Goal: Task Accomplishment & Management: Manage account settings

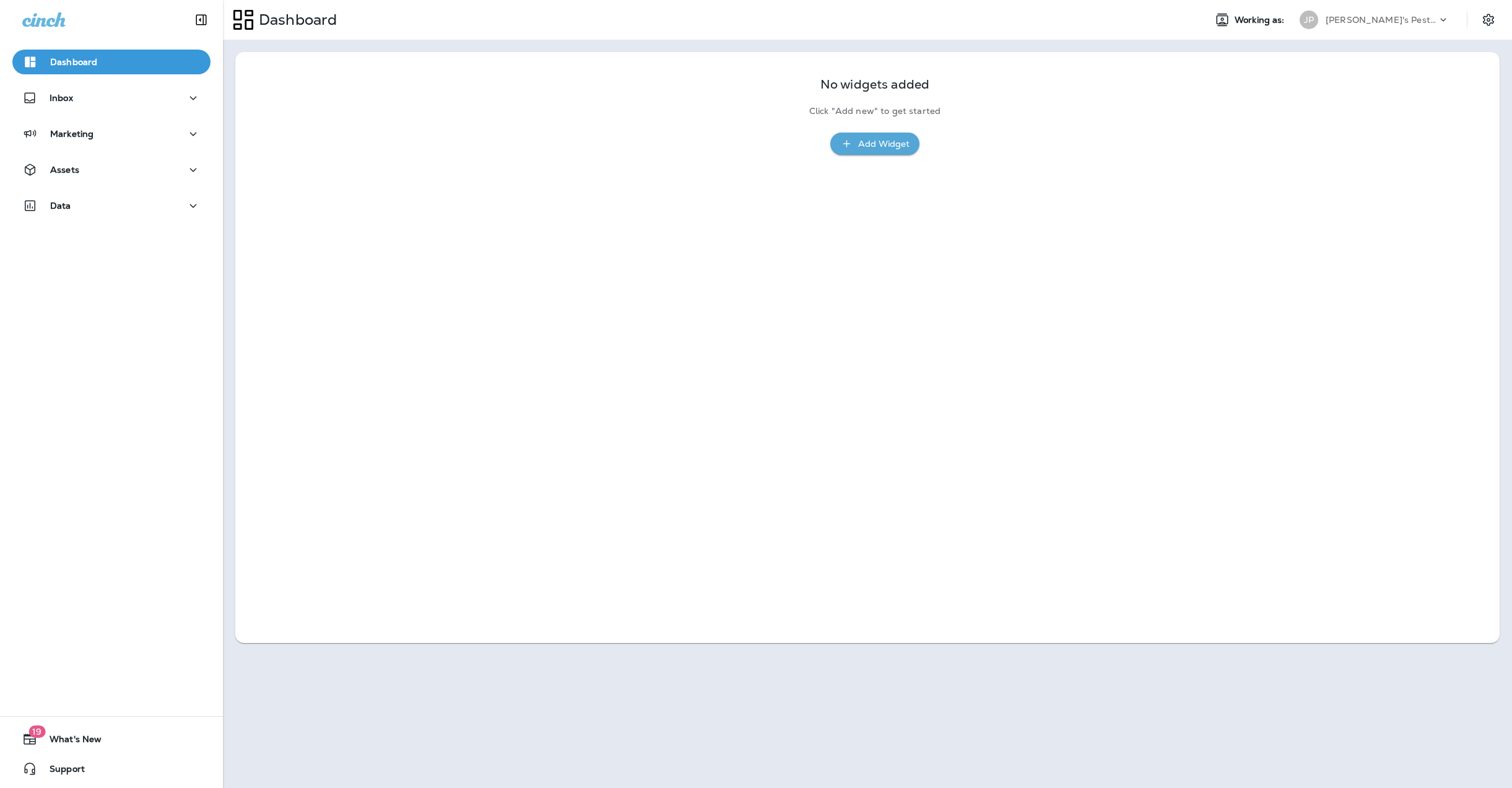
click at [1412, 13] on div "[PERSON_NAME]'s Pest Control - [GEOGRAPHIC_DATA]" at bounding box center [1381, 20] width 111 height 19
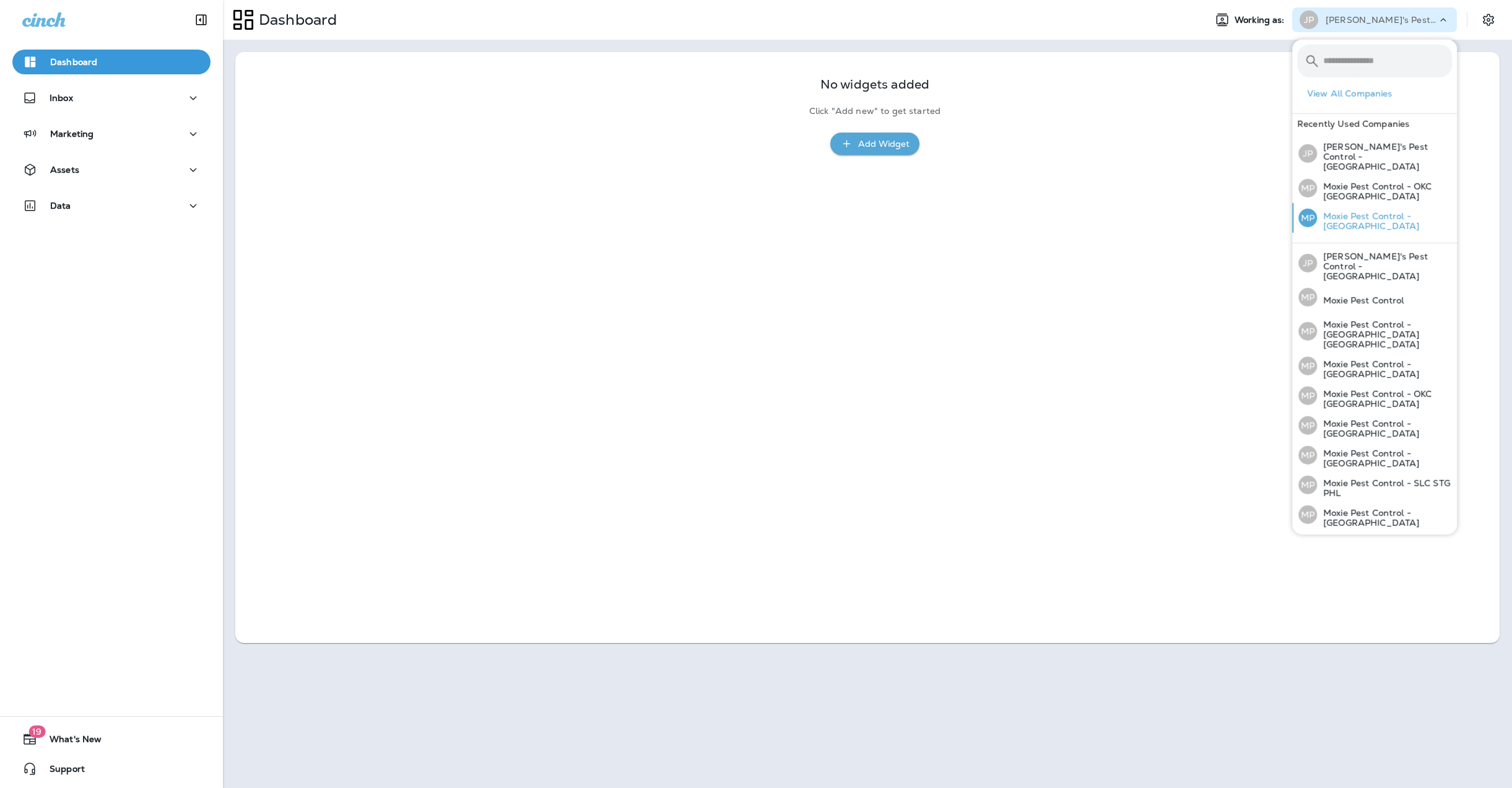
click at [1351, 211] on p "Moxie Pest Control - [GEOGRAPHIC_DATA]" at bounding box center [1384, 221] width 135 height 20
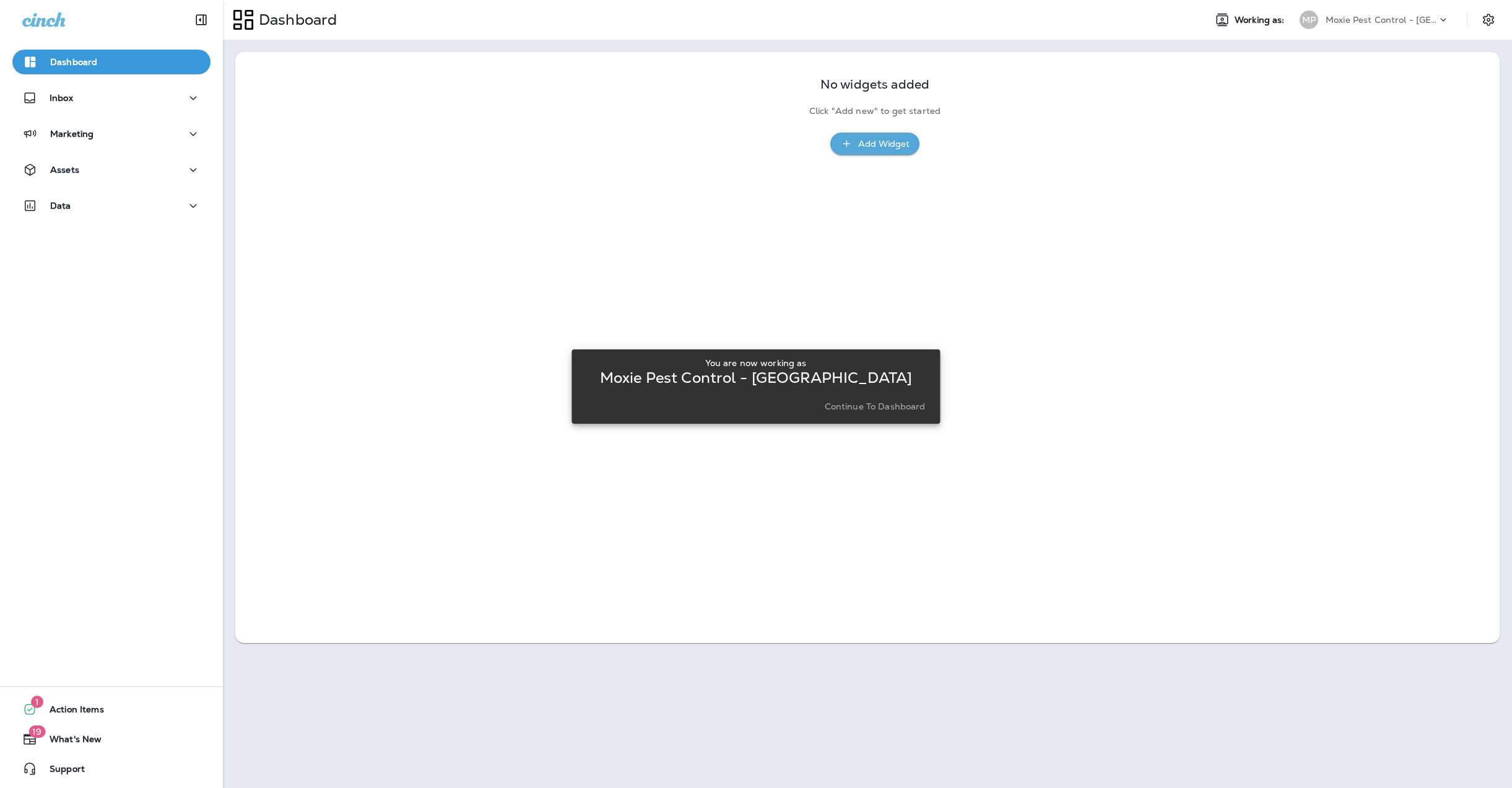
click at [876, 407] on p "Continue to Dashboard" at bounding box center [876, 406] width 101 height 10
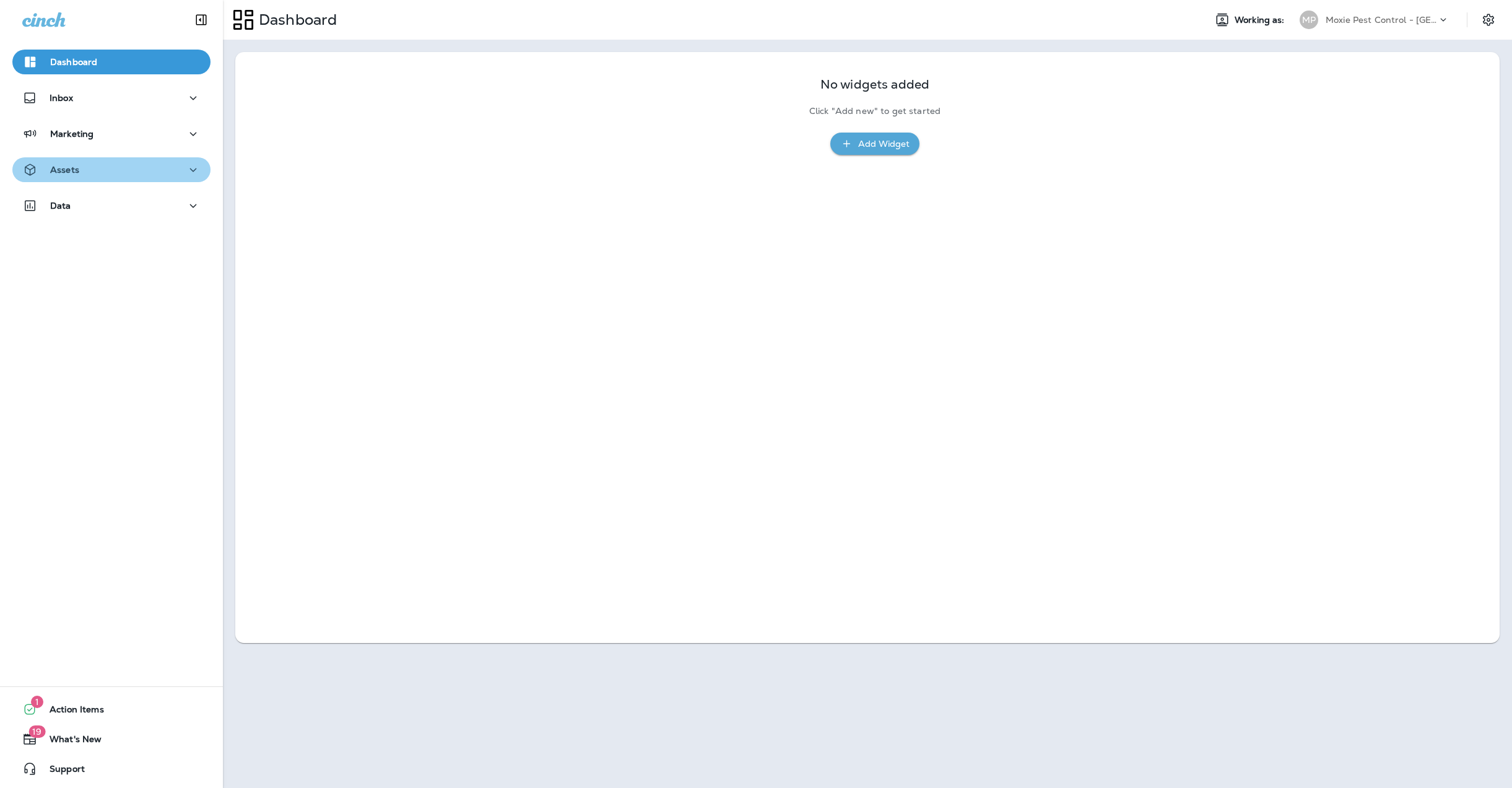
click at [91, 172] on div "Assets" at bounding box center [111, 170] width 178 height 15
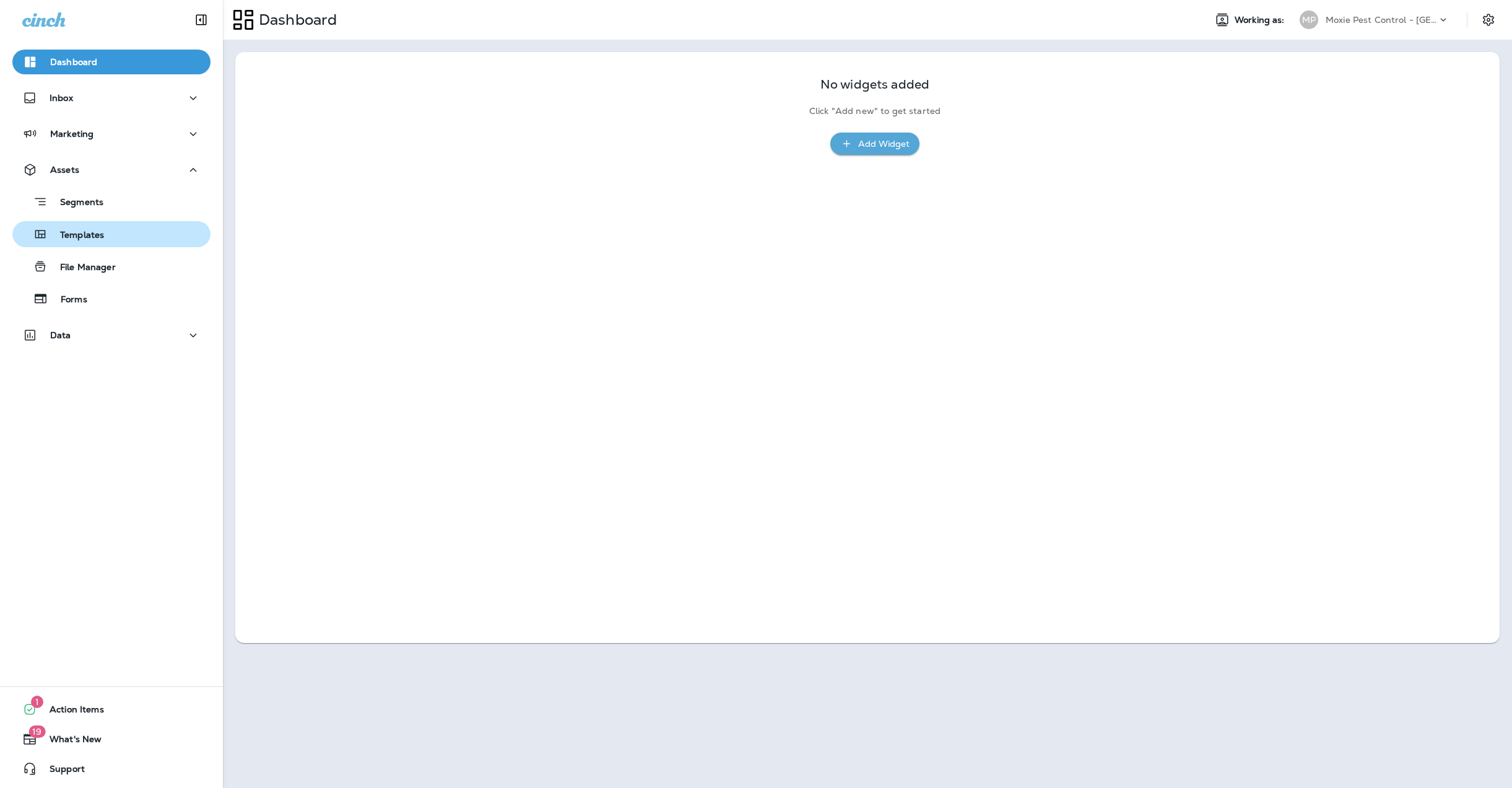
click at [87, 231] on p "Templates" at bounding box center [76, 235] width 56 height 12
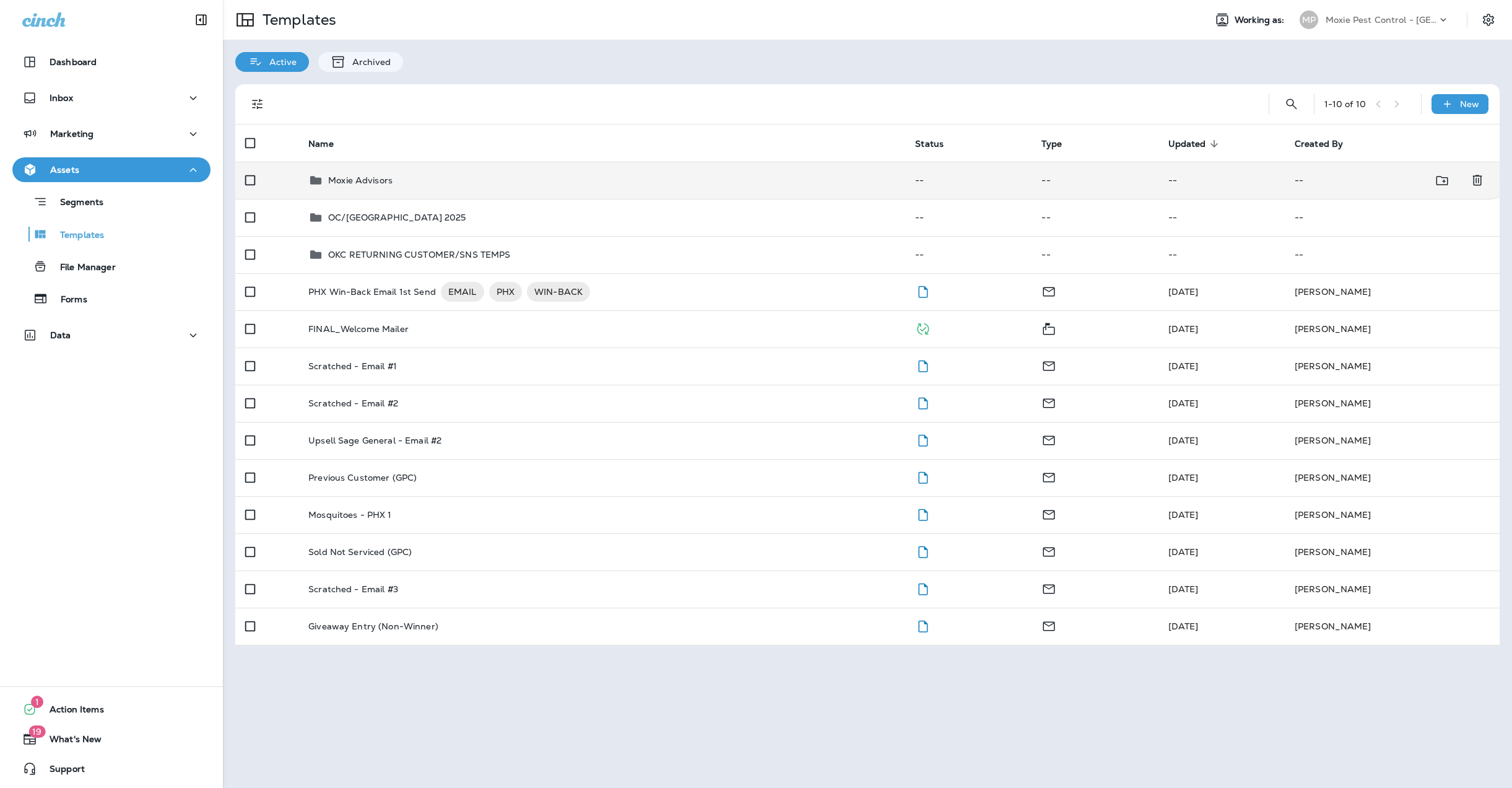
click at [371, 177] on p "Moxie Advisors" at bounding box center [360, 180] width 64 height 10
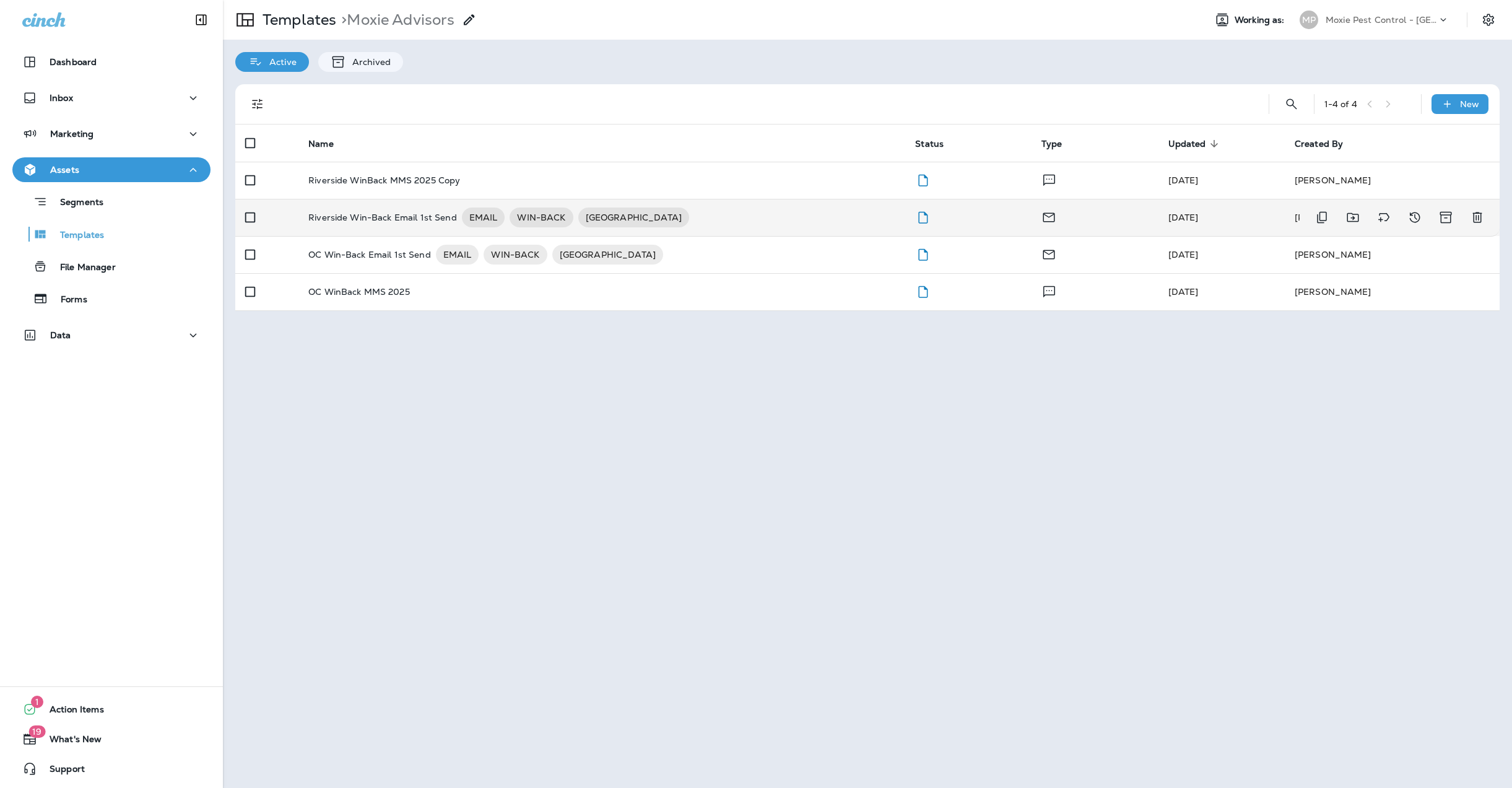
click at [367, 211] on p "Riverside Win-Back Email 1st Send" at bounding box center [382, 218] width 148 height 20
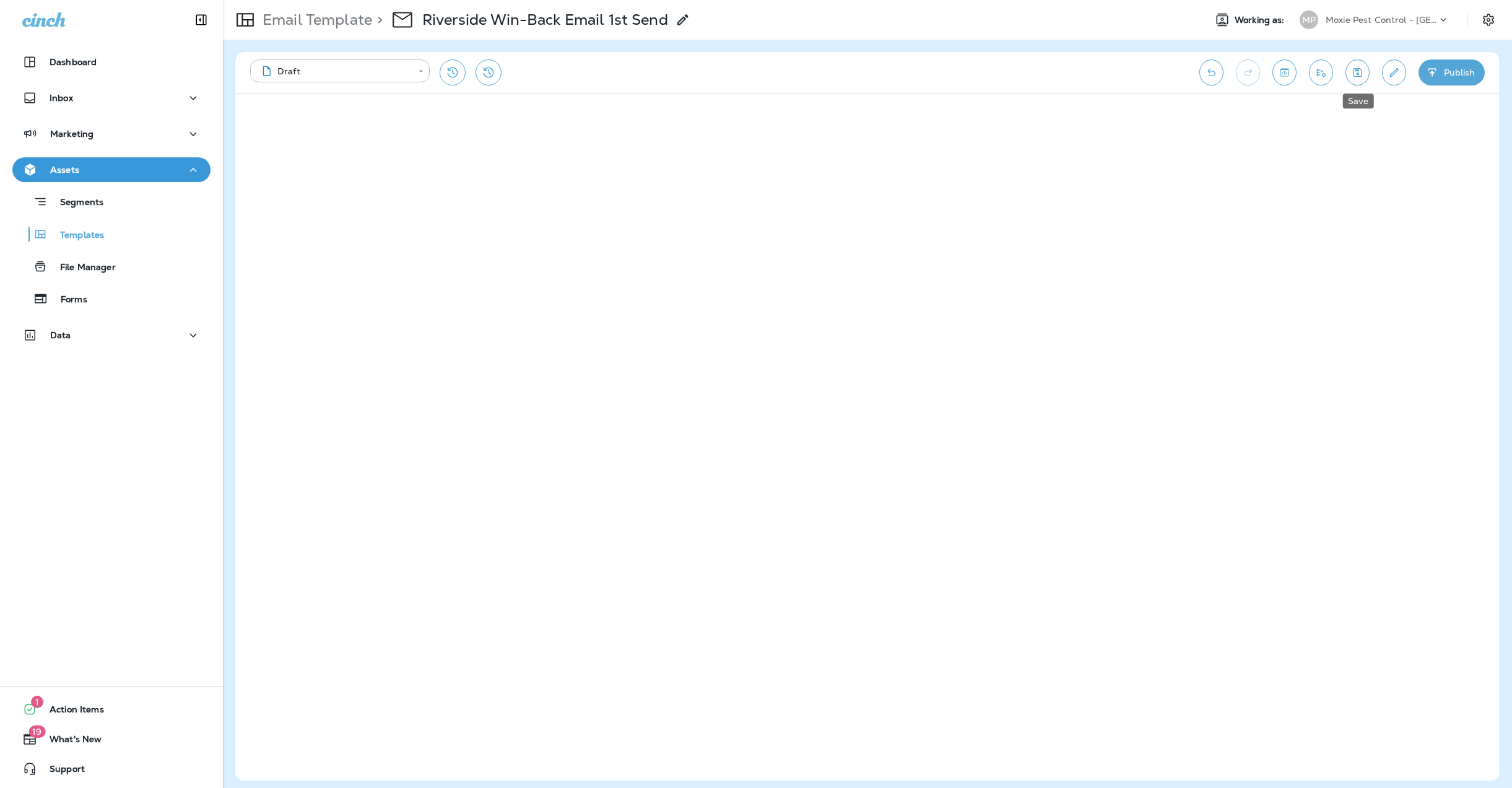
click at [1361, 70] on icon "Save" at bounding box center [1357, 72] width 13 height 13
click at [1286, 71] on icon "Toggle preview" at bounding box center [1284, 72] width 13 height 13
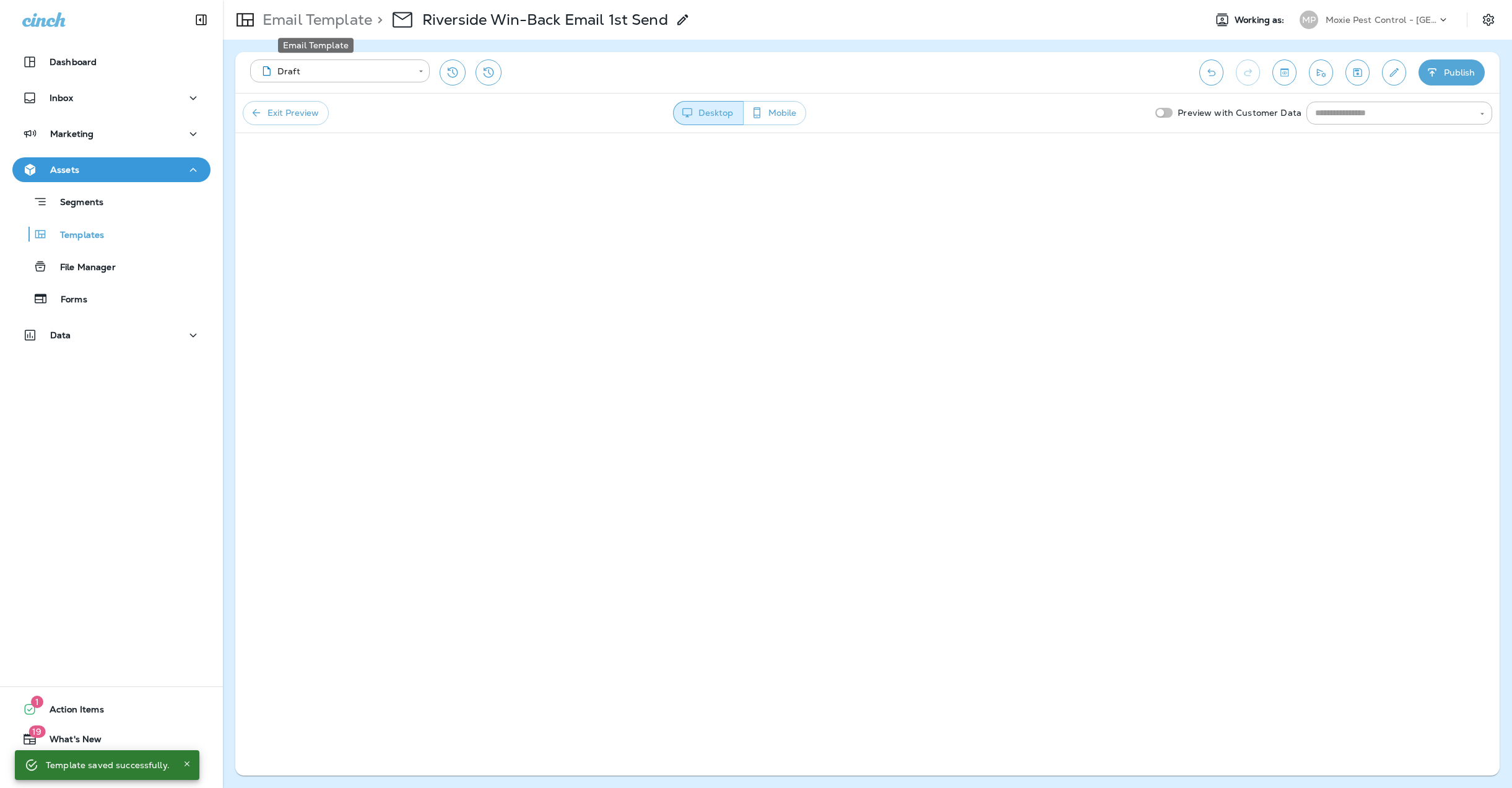
click at [335, 22] on p "Email Template" at bounding box center [315, 20] width 115 height 19
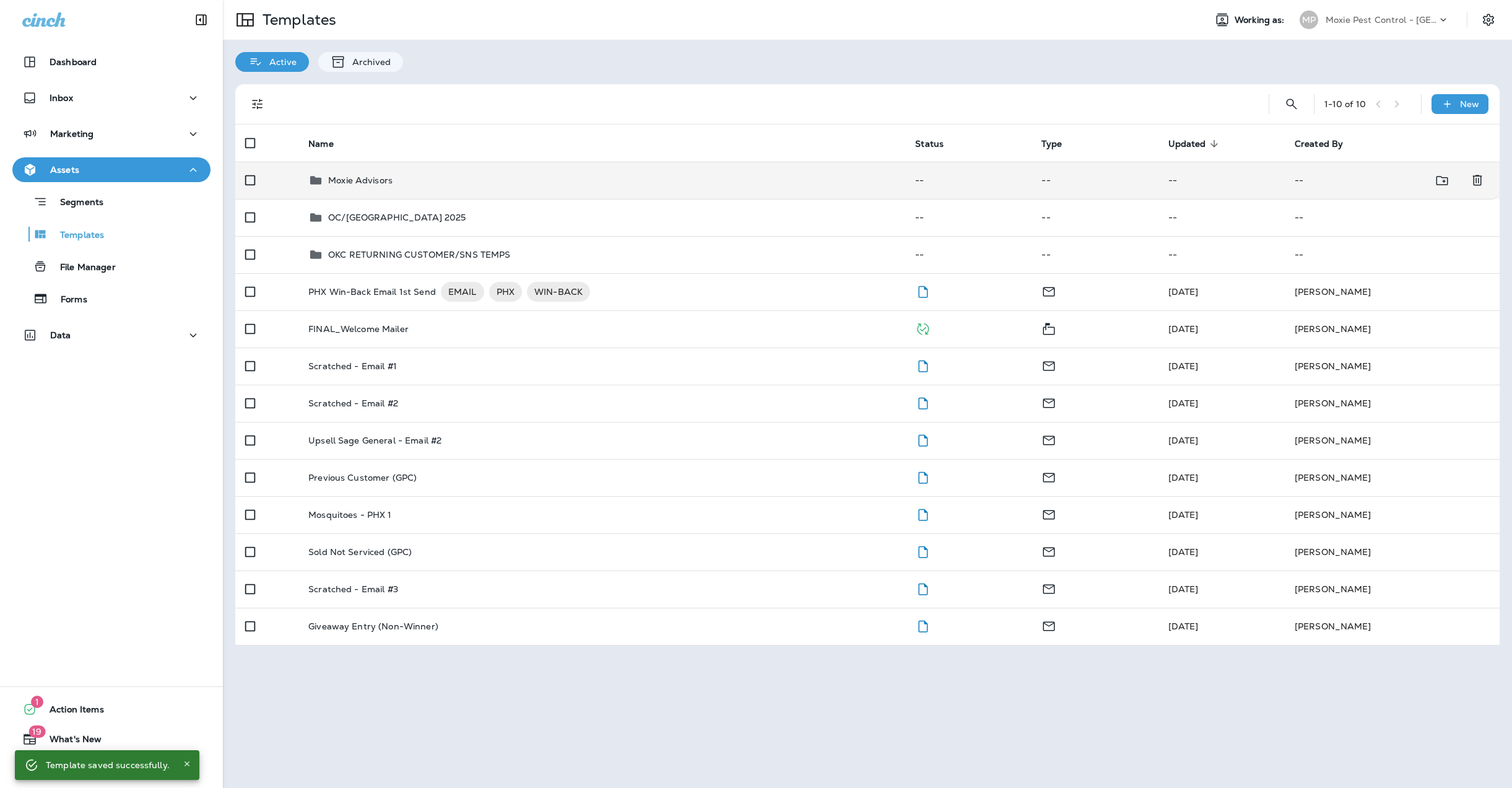
click at [359, 178] on p "Moxie Advisors" at bounding box center [360, 180] width 64 height 10
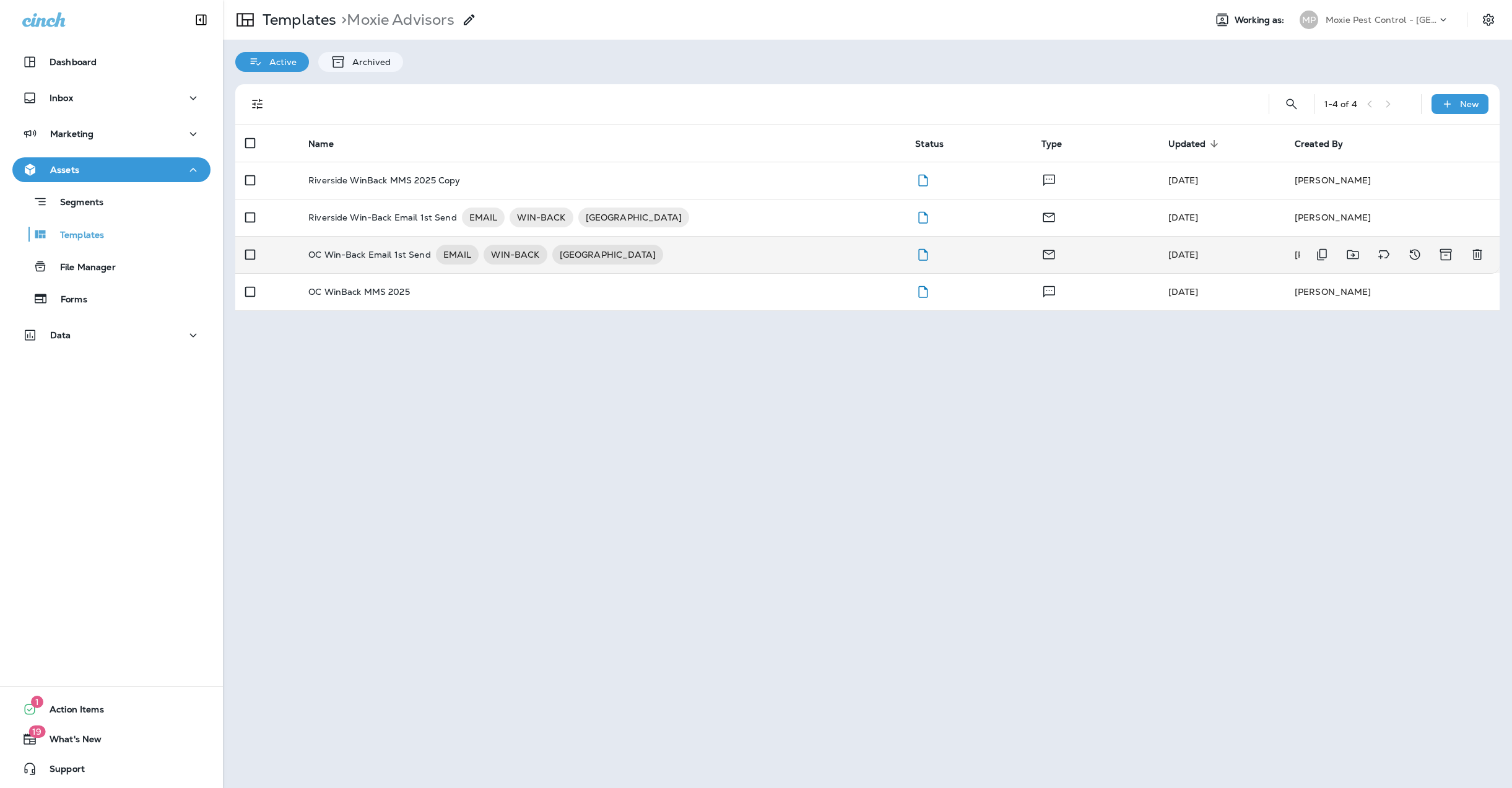
click at [360, 253] on p "OC Win-Back Email 1st Send" at bounding box center [370, 255] width 123 height 20
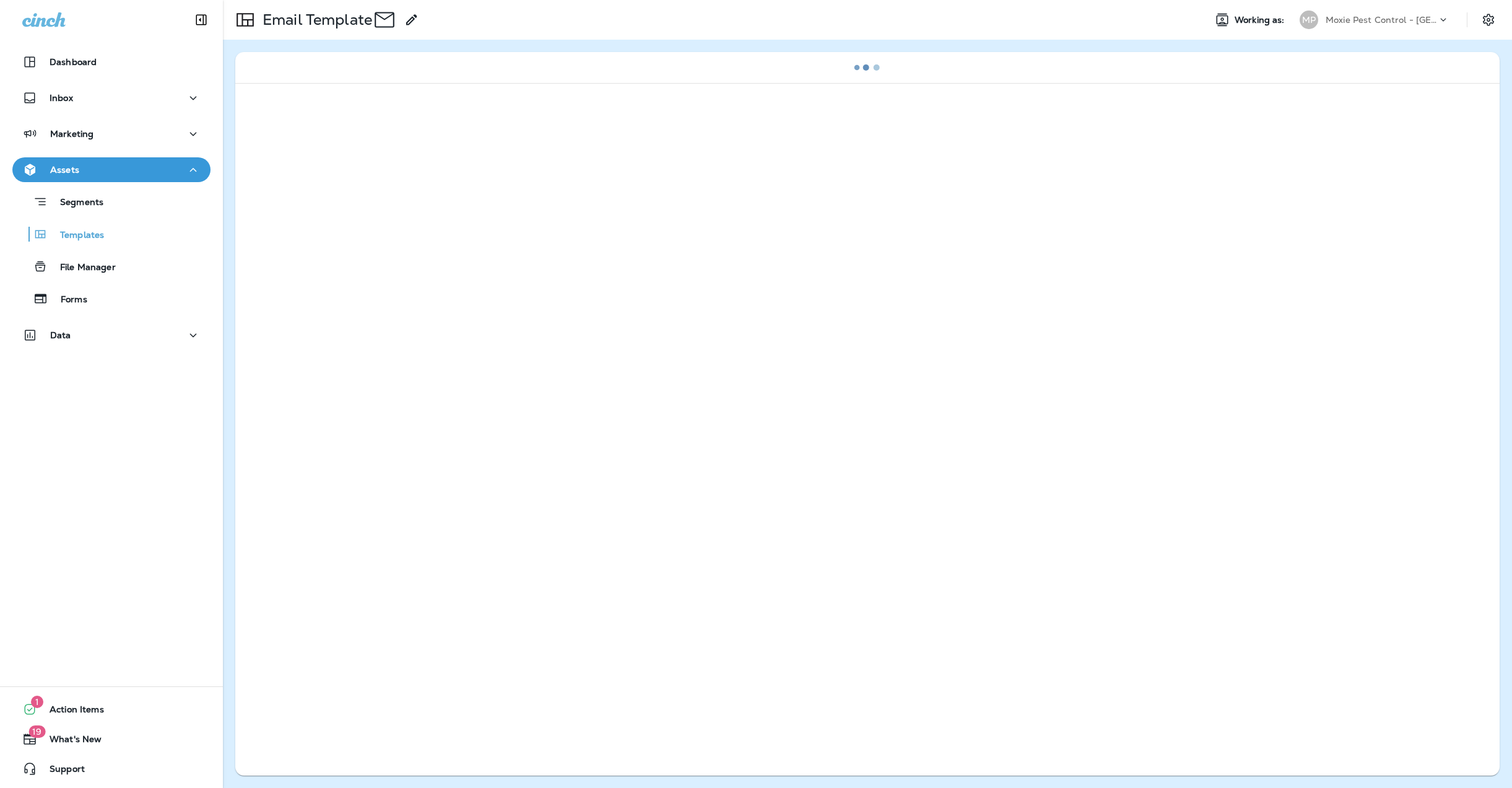
click at [360, 253] on div at bounding box center [867, 427] width 1264 height 688
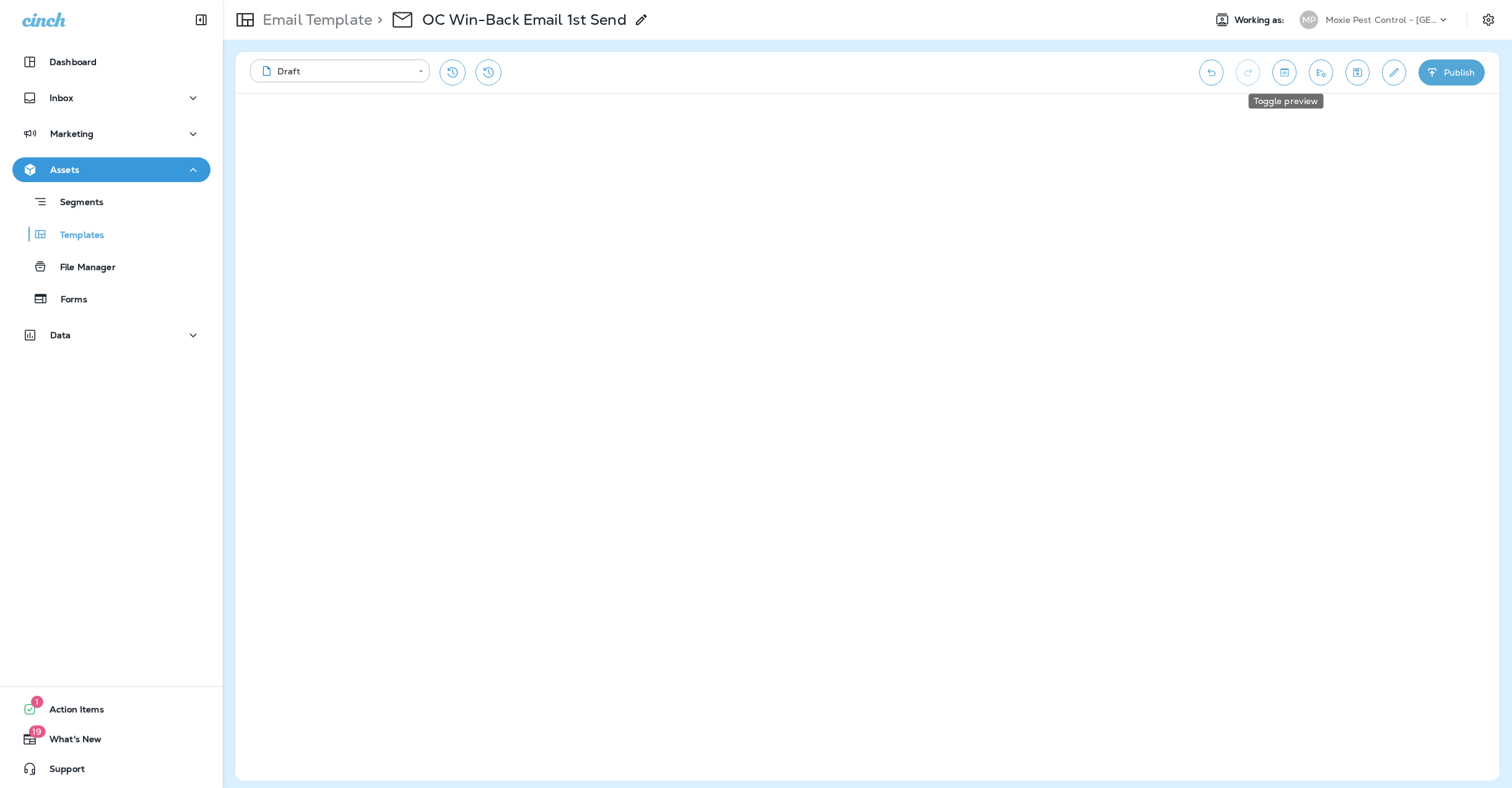
click at [1282, 68] on icon "Toggle preview" at bounding box center [1284, 72] width 13 height 13
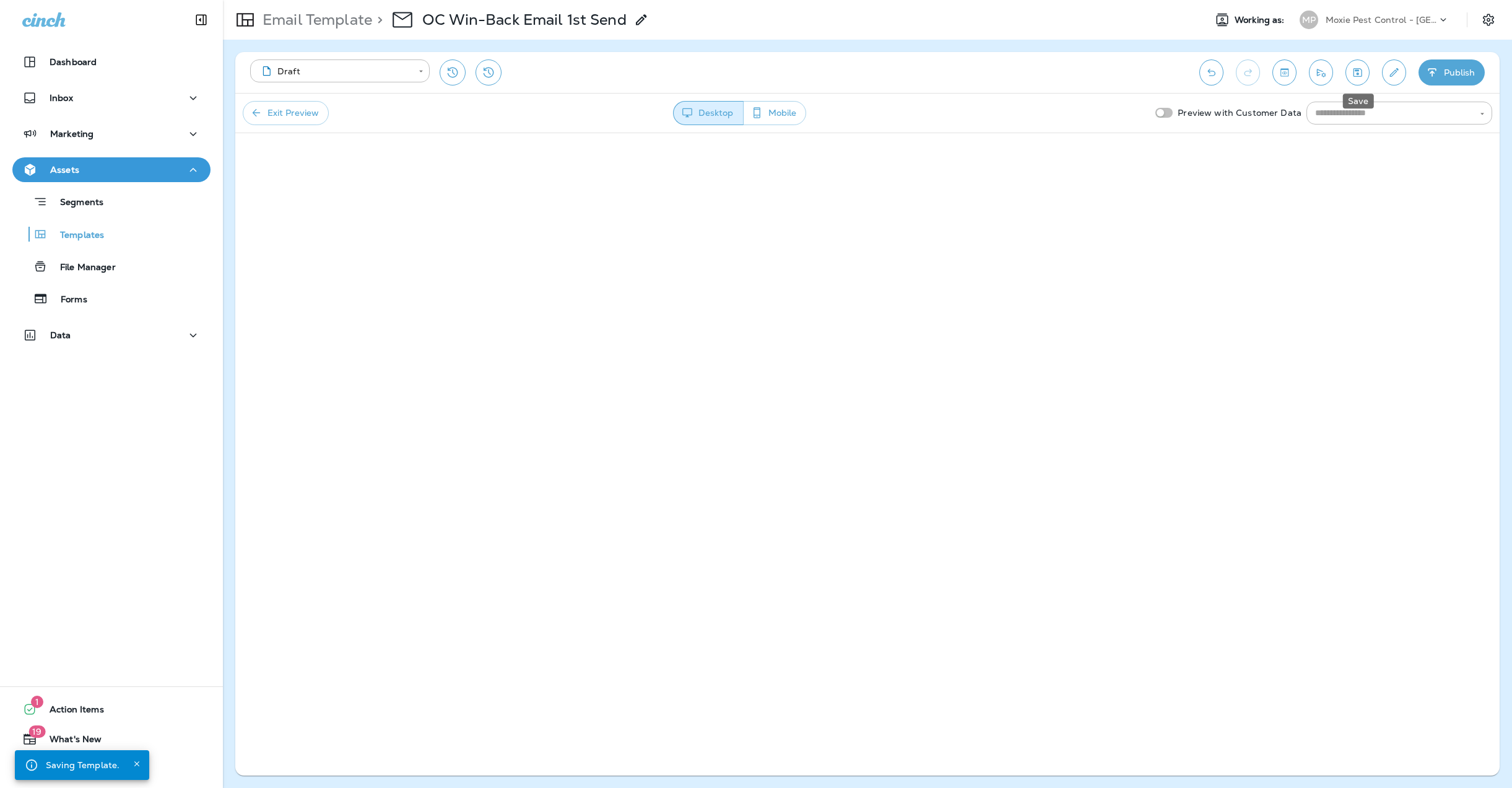
click at [1358, 70] on icon "Save" at bounding box center [1358, 72] width 9 height 9
click at [338, 15] on p "Email Template" at bounding box center [315, 20] width 115 height 19
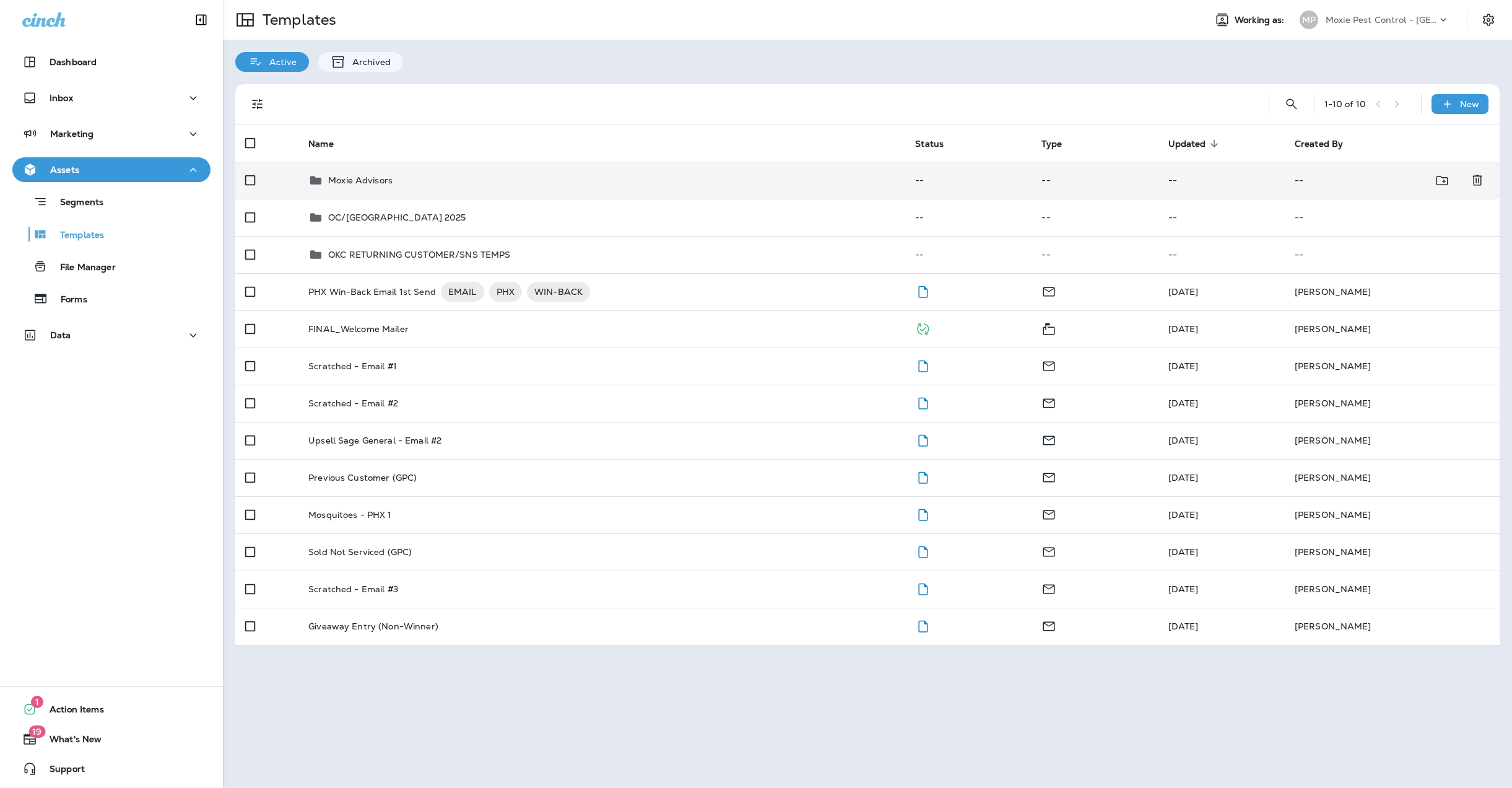
click at [362, 178] on p "Moxie Advisors" at bounding box center [360, 180] width 64 height 10
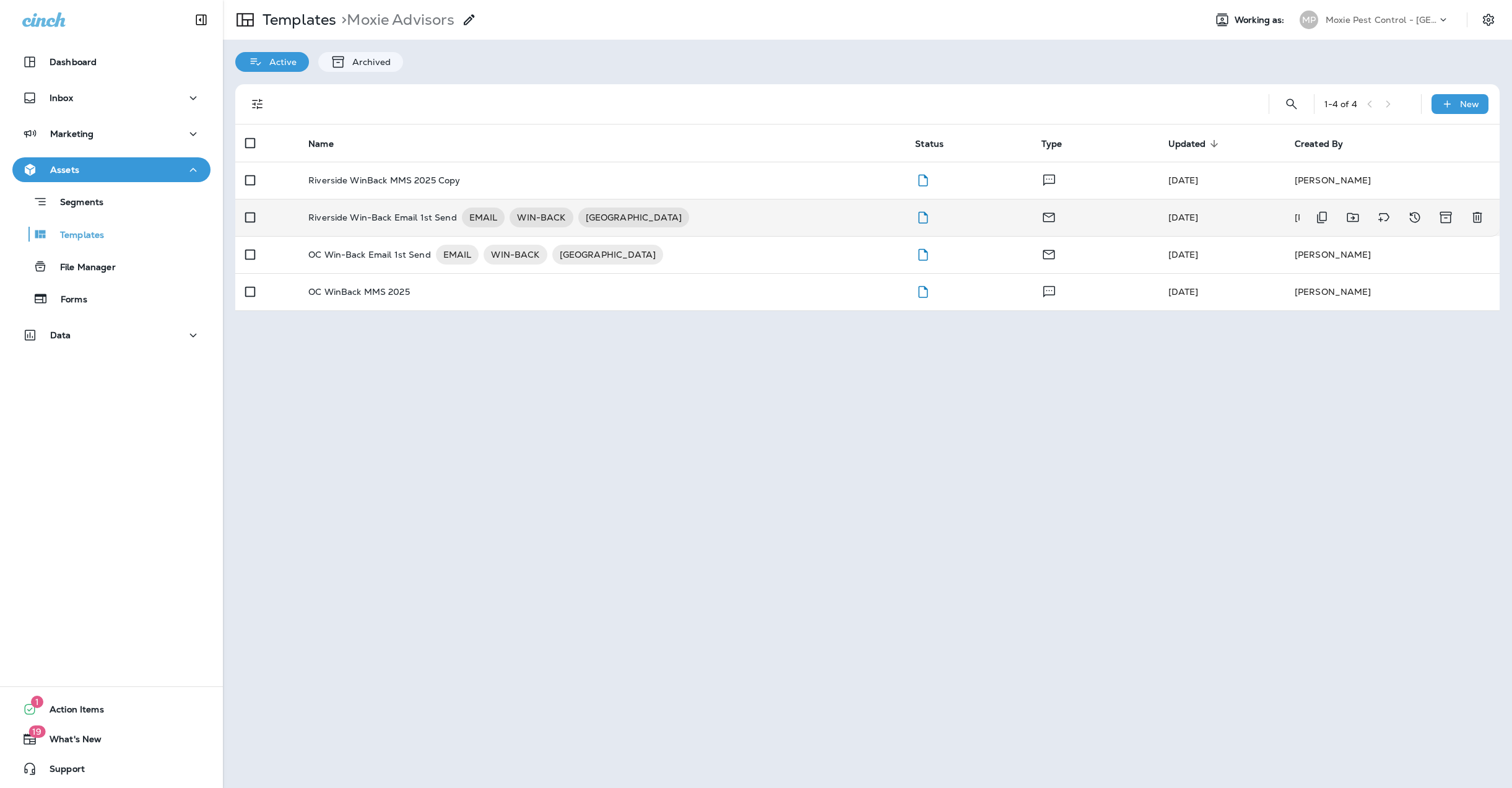
click at [363, 219] on p "Riverside Win-Back Email 1st Send" at bounding box center [382, 218] width 148 height 20
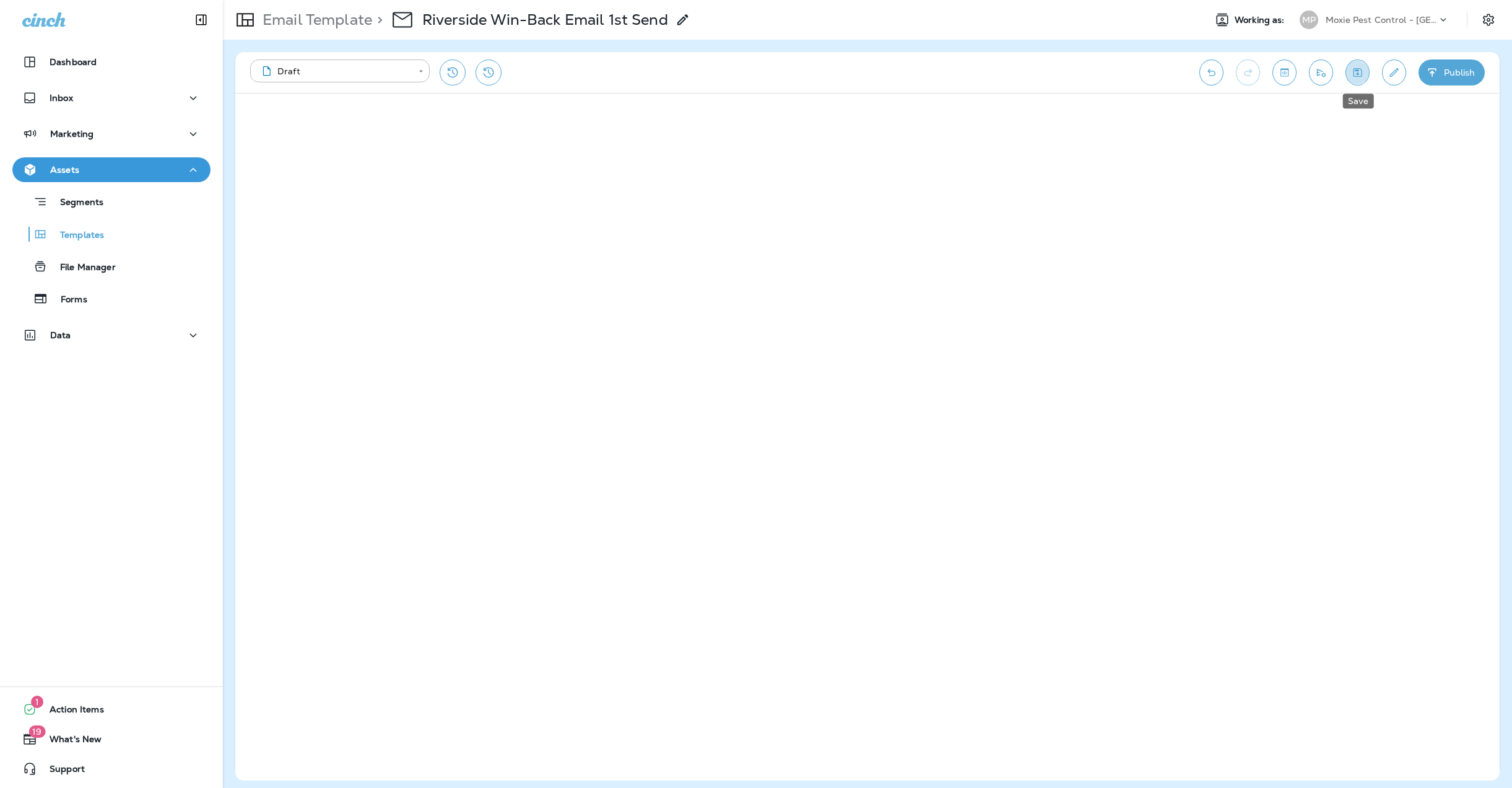
click at [1360, 74] on icon "Save" at bounding box center [1357, 72] width 13 height 13
click at [1392, 23] on p "Moxie Pest Control - [GEOGRAPHIC_DATA]" at bounding box center [1381, 19] width 111 height 10
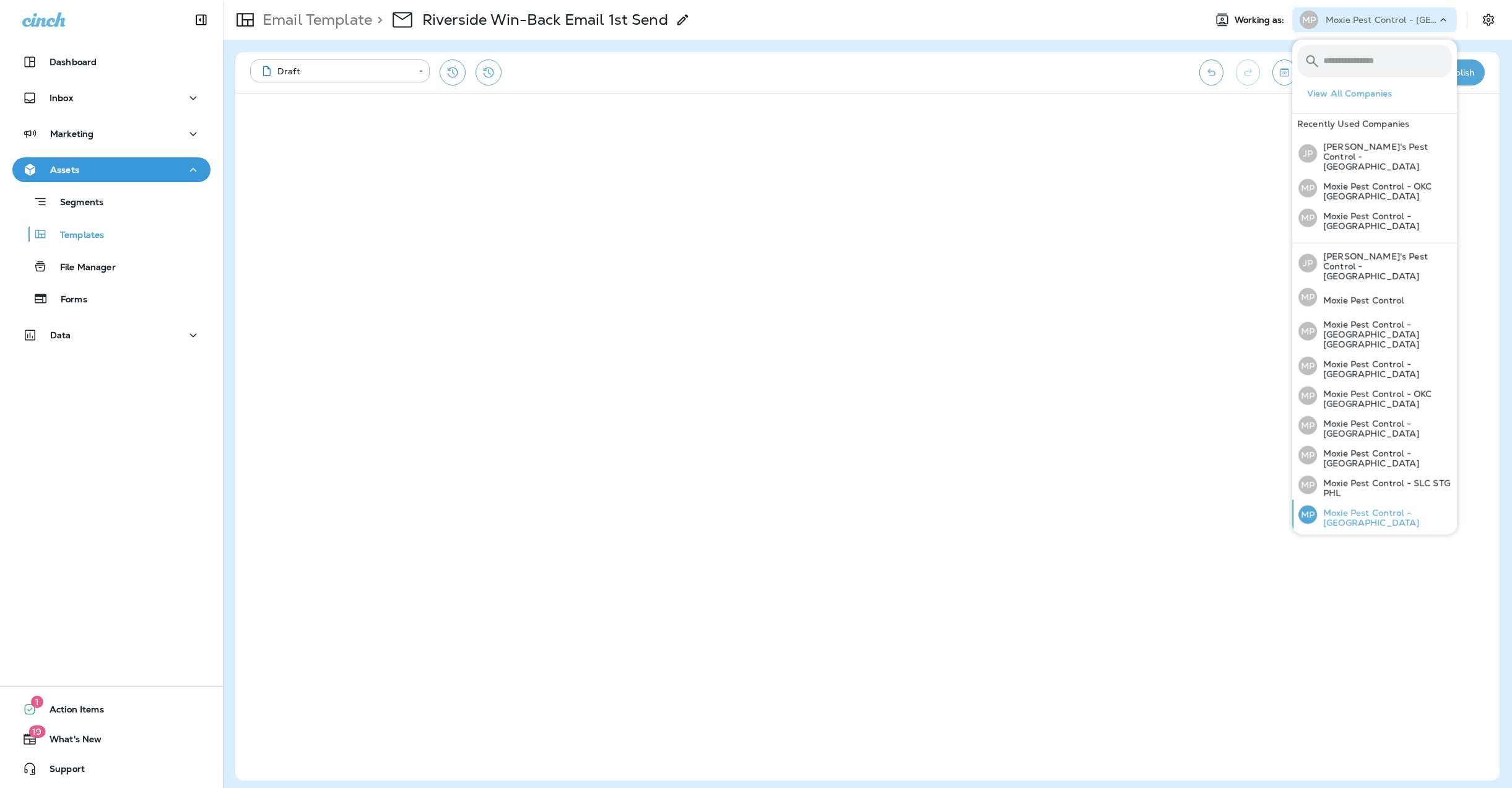
click at [1344, 508] on p "Moxie Pest Control - [GEOGRAPHIC_DATA]" at bounding box center [1384, 518] width 135 height 20
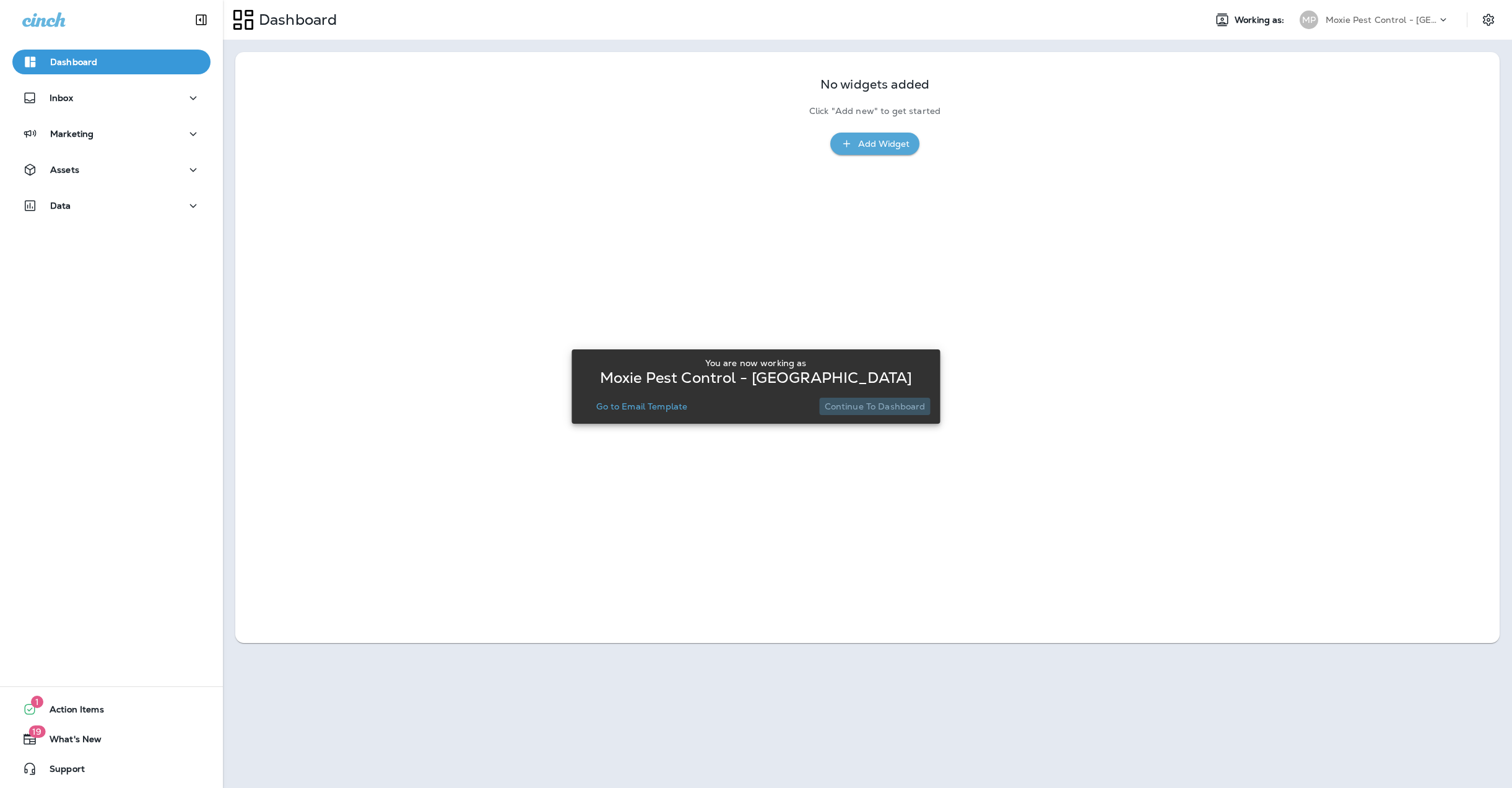
click at [923, 402] on p "Continue to Dashboard" at bounding box center [876, 406] width 101 height 10
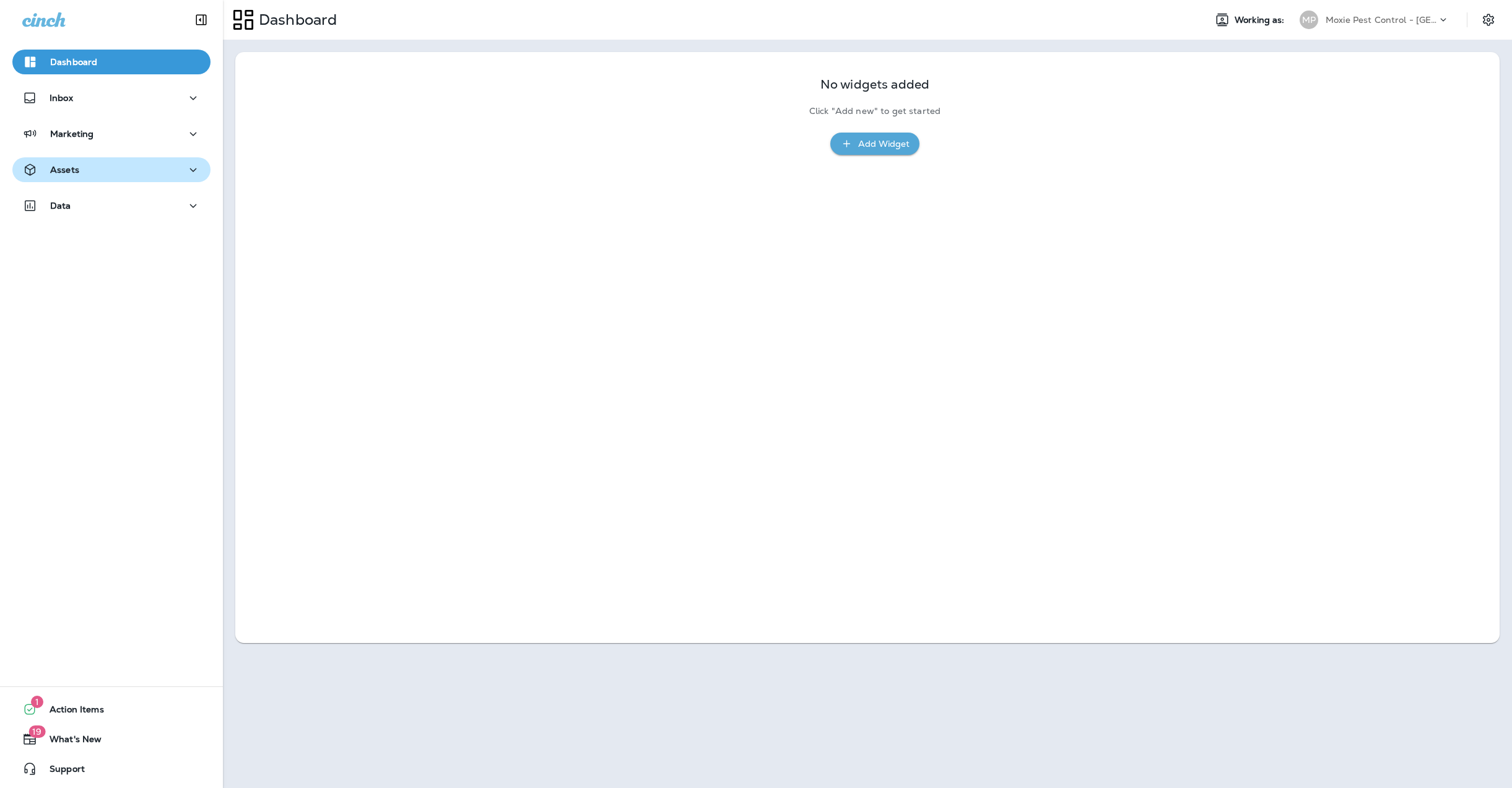
click at [70, 170] on p "Assets" at bounding box center [64, 169] width 29 height 10
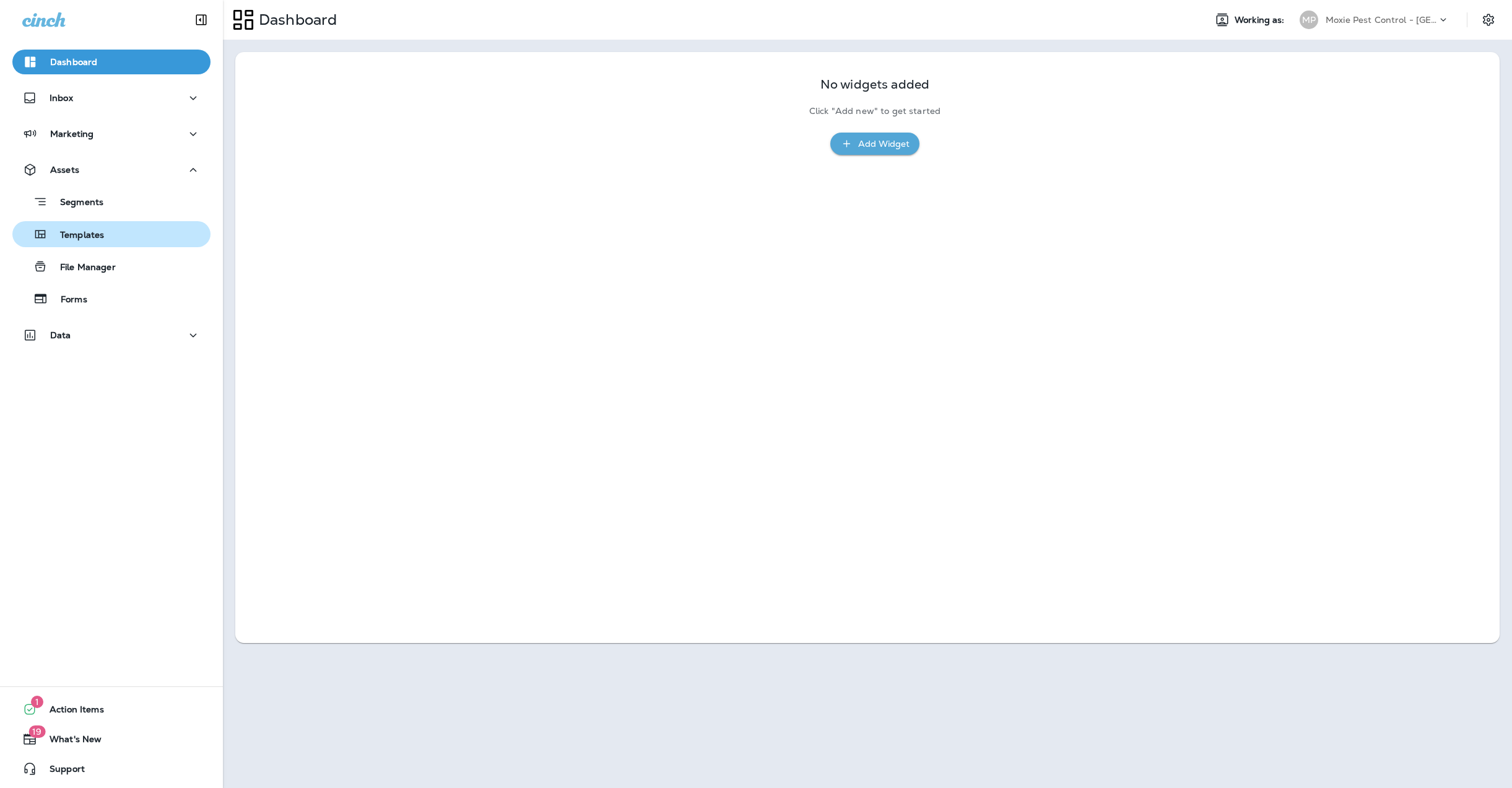
click at [73, 236] on p "Templates" at bounding box center [76, 235] width 56 height 12
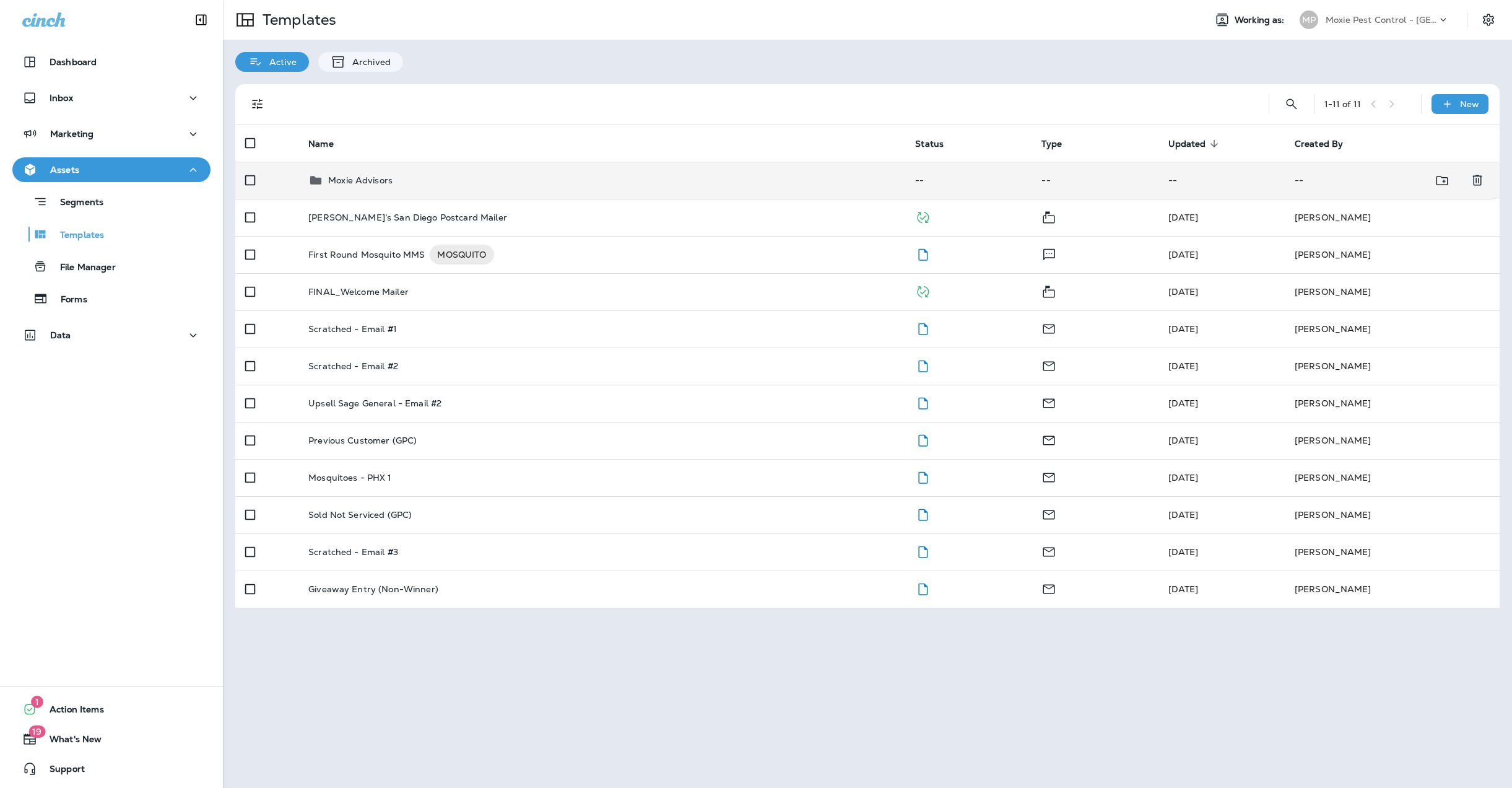
click at [394, 173] on div "Moxie Advisors" at bounding box center [602, 180] width 587 height 14
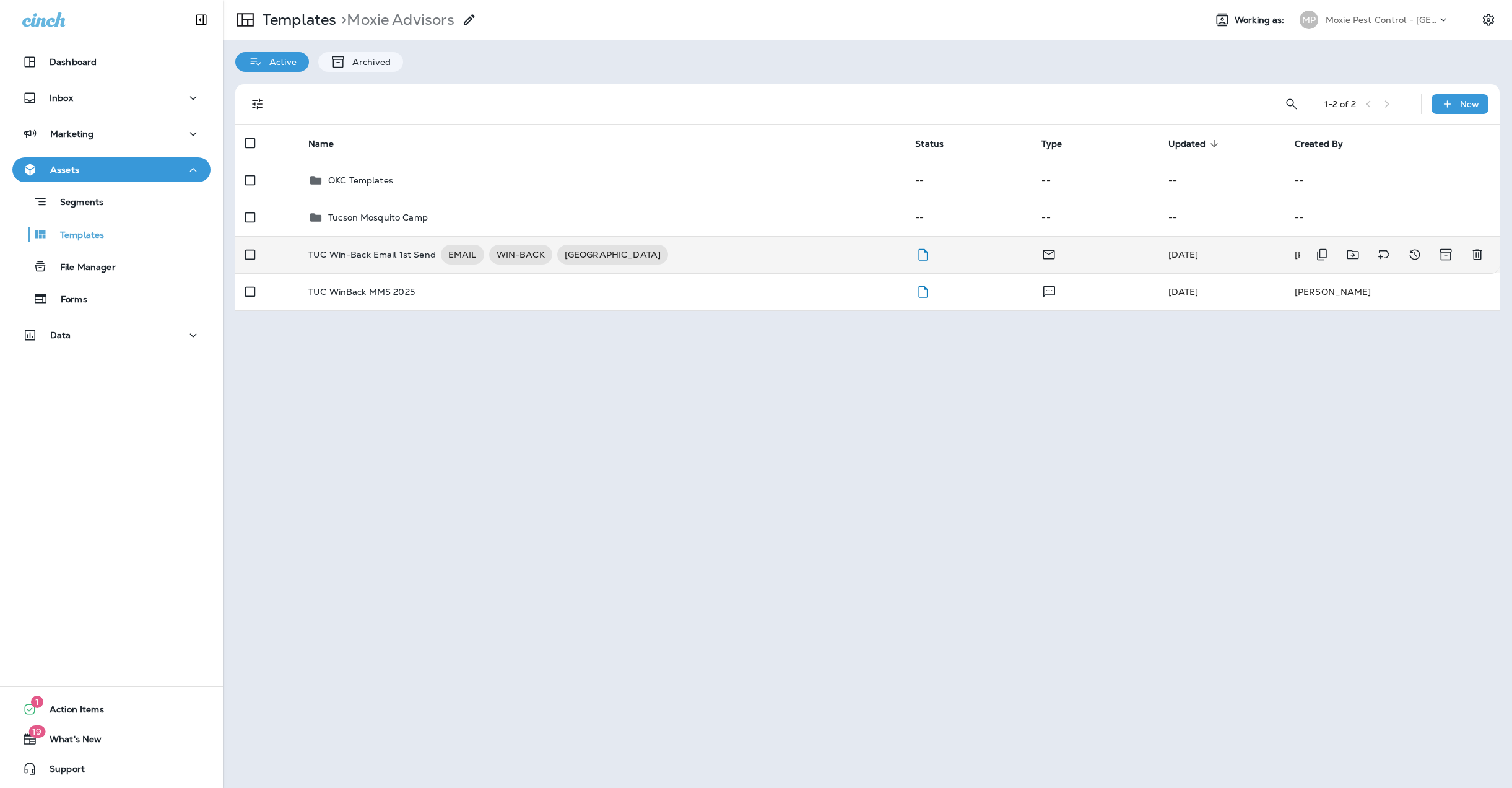
click at [379, 252] on p "TUC Win-Back Email 1st Send" at bounding box center [371, 255] width 127 height 20
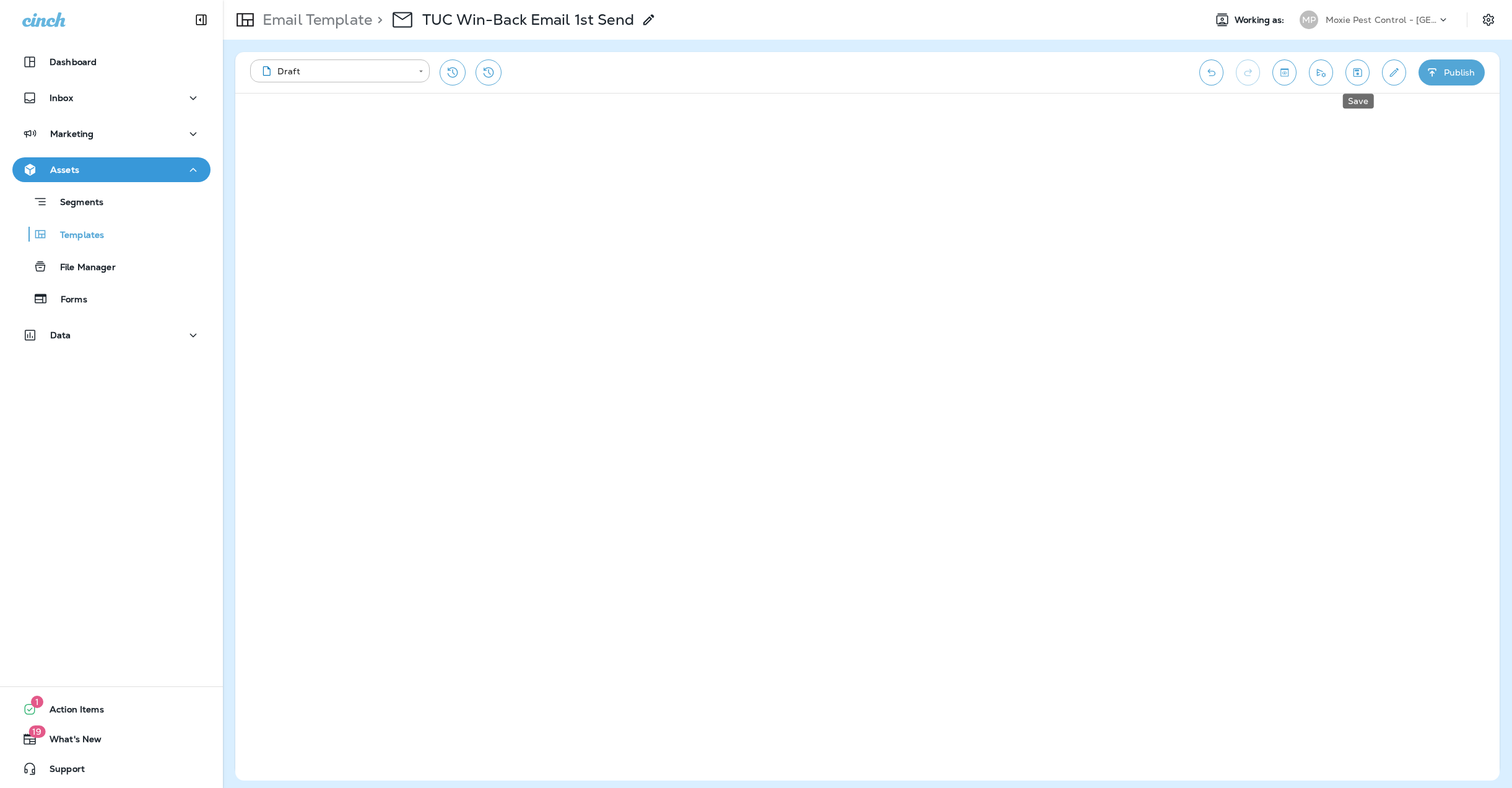
click at [1360, 72] on icon "Save" at bounding box center [1357, 72] width 13 height 13
